Goal: Transaction & Acquisition: Purchase product/service

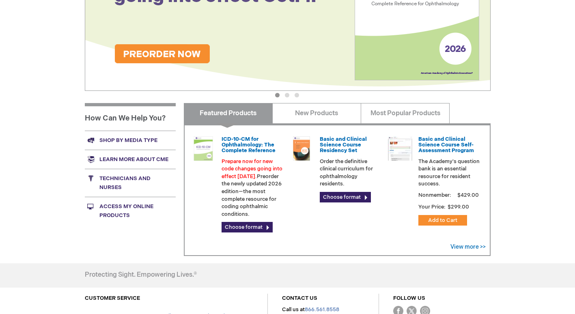
scroll to position [203, 0]
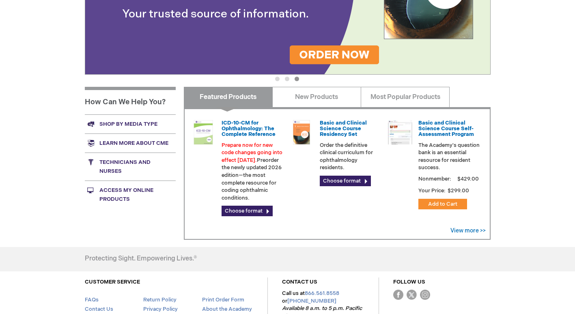
click at [134, 160] on link "Technicians and nurses" at bounding box center [130, 166] width 91 height 28
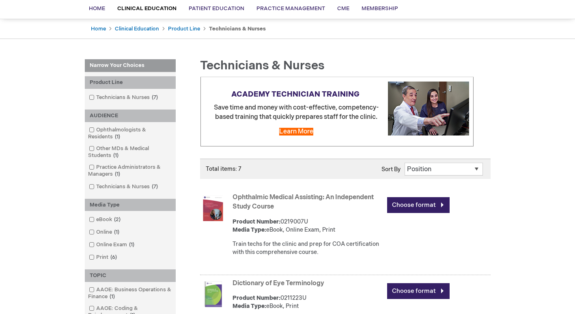
scroll to position [81, 0]
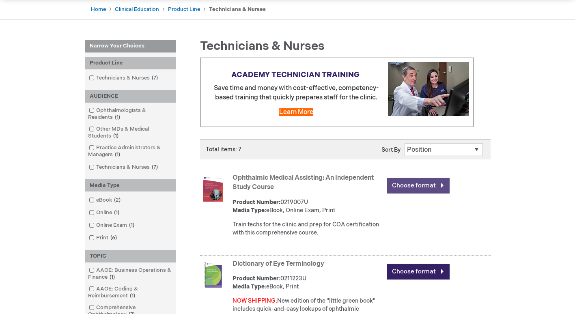
click at [405, 186] on link "Choose format" at bounding box center [418, 186] width 62 height 16
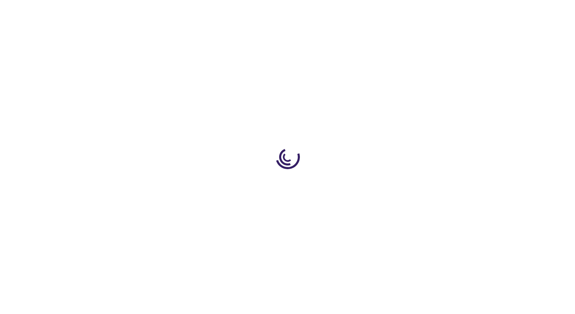
type input "0"
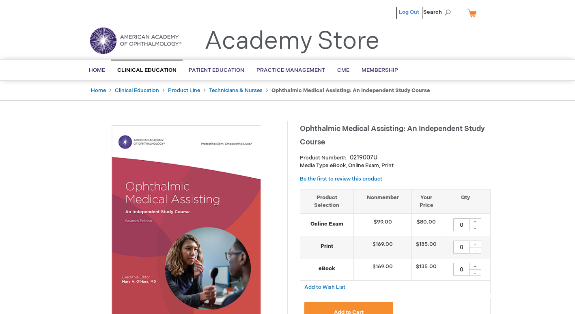
click at [416, 10] on link "Log Out" at bounding box center [409, 12] width 20 height 6
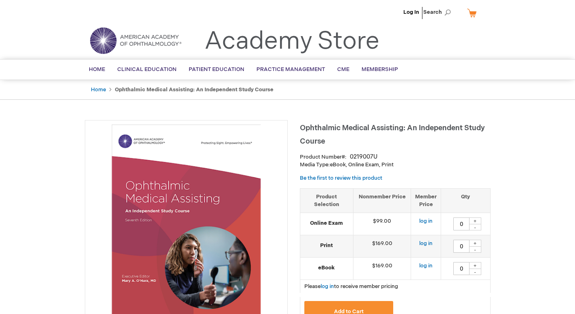
scroll to position [41, 0]
